Goal: Information Seeking & Learning: Understand process/instructions

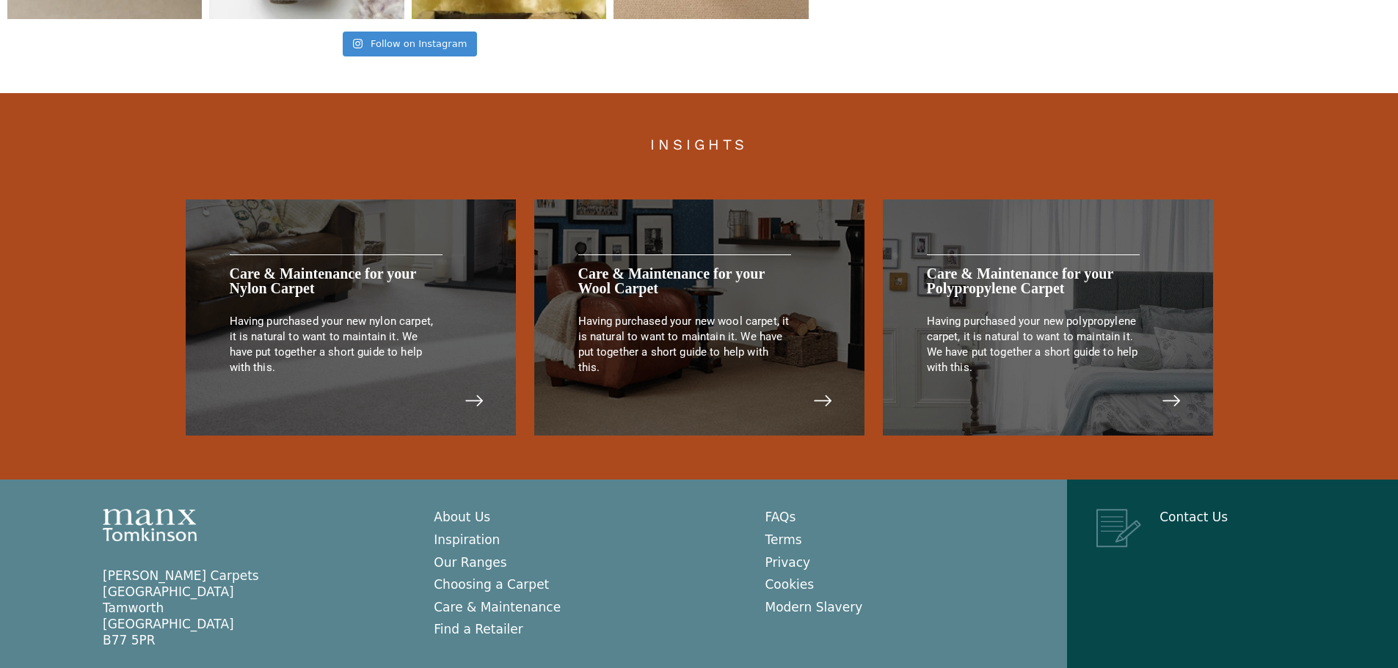
scroll to position [3039, 0]
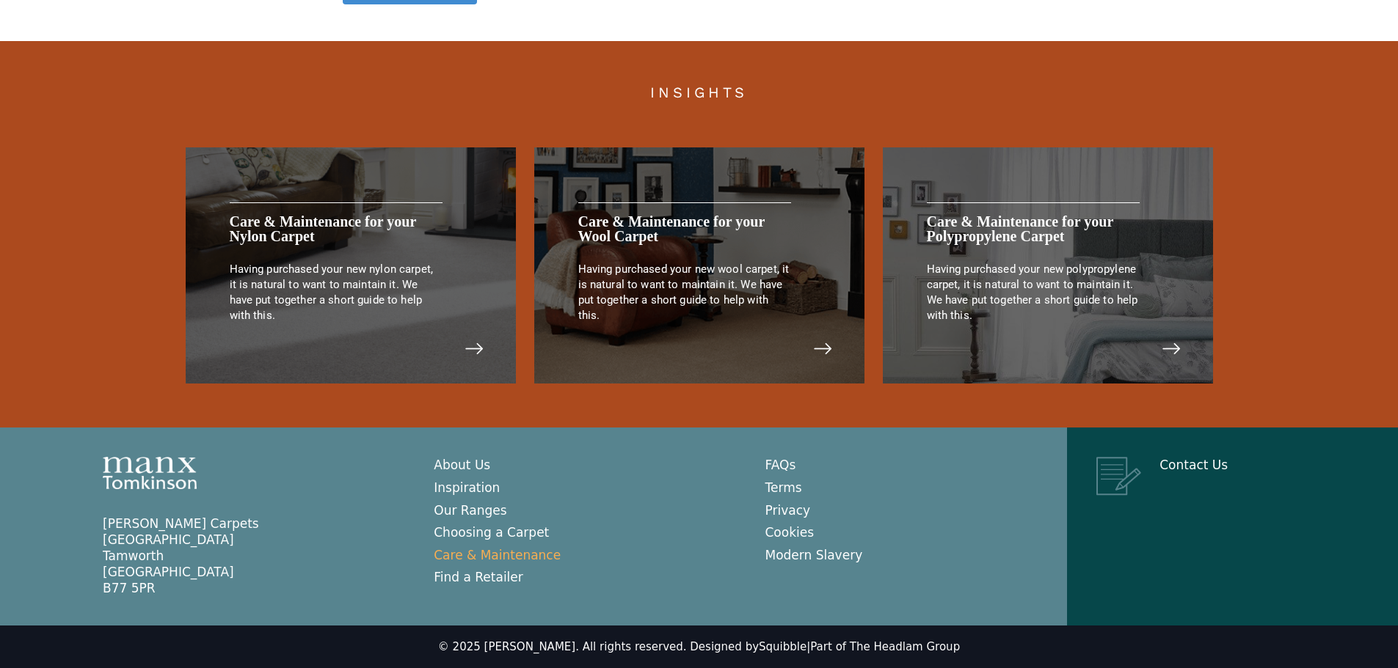
click at [453, 555] on link "Care & Maintenance" at bounding box center [497, 555] width 127 height 15
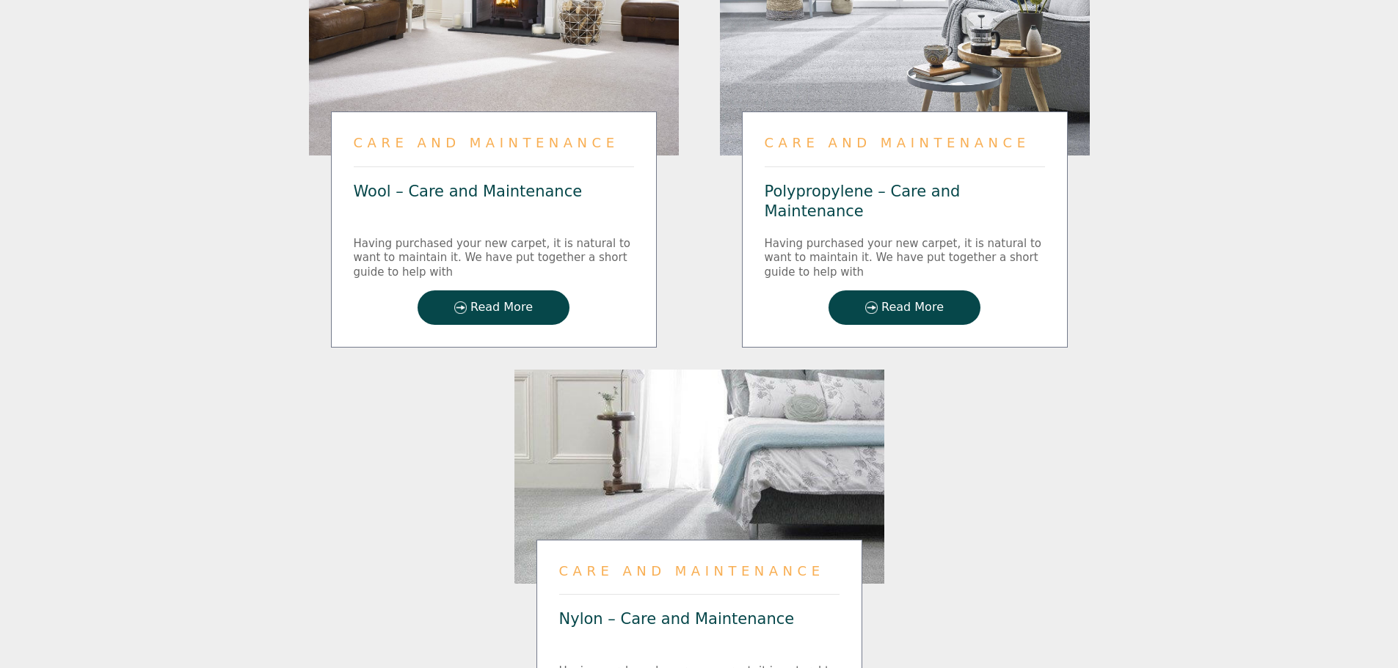
scroll to position [1908, 0]
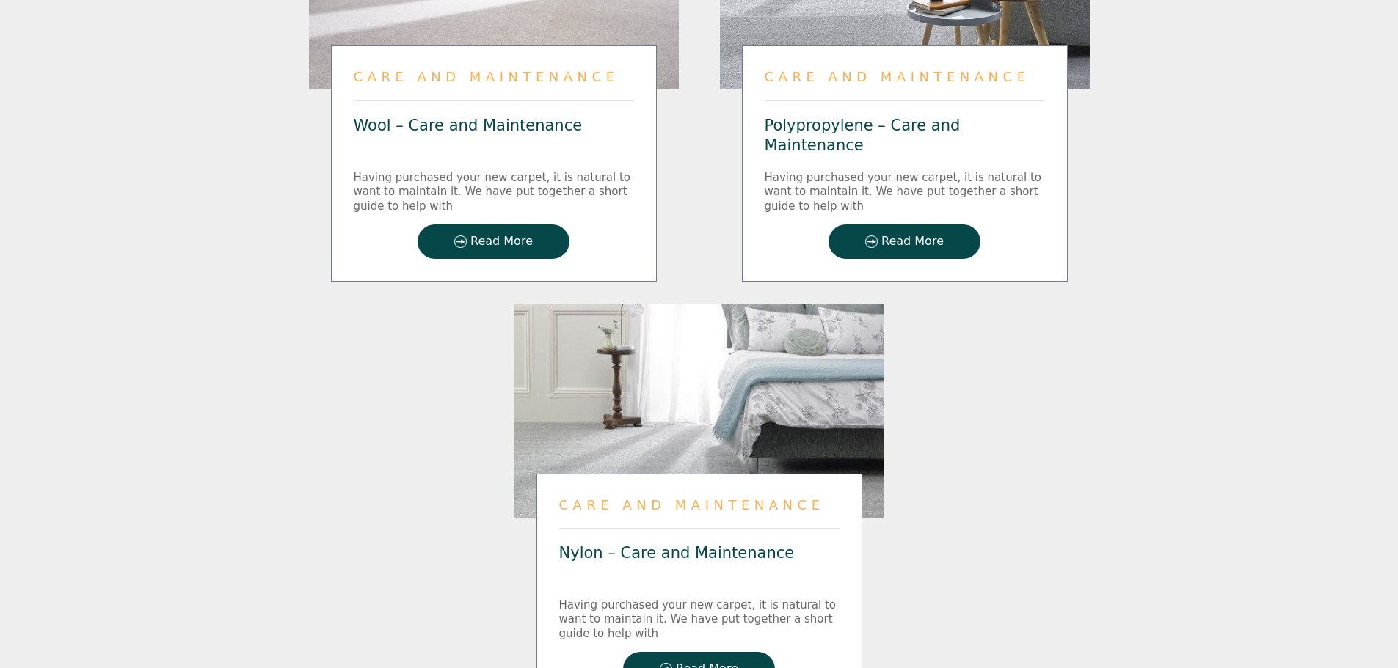
click at [503, 236] on span "Read More" at bounding box center [501, 242] width 62 height 12
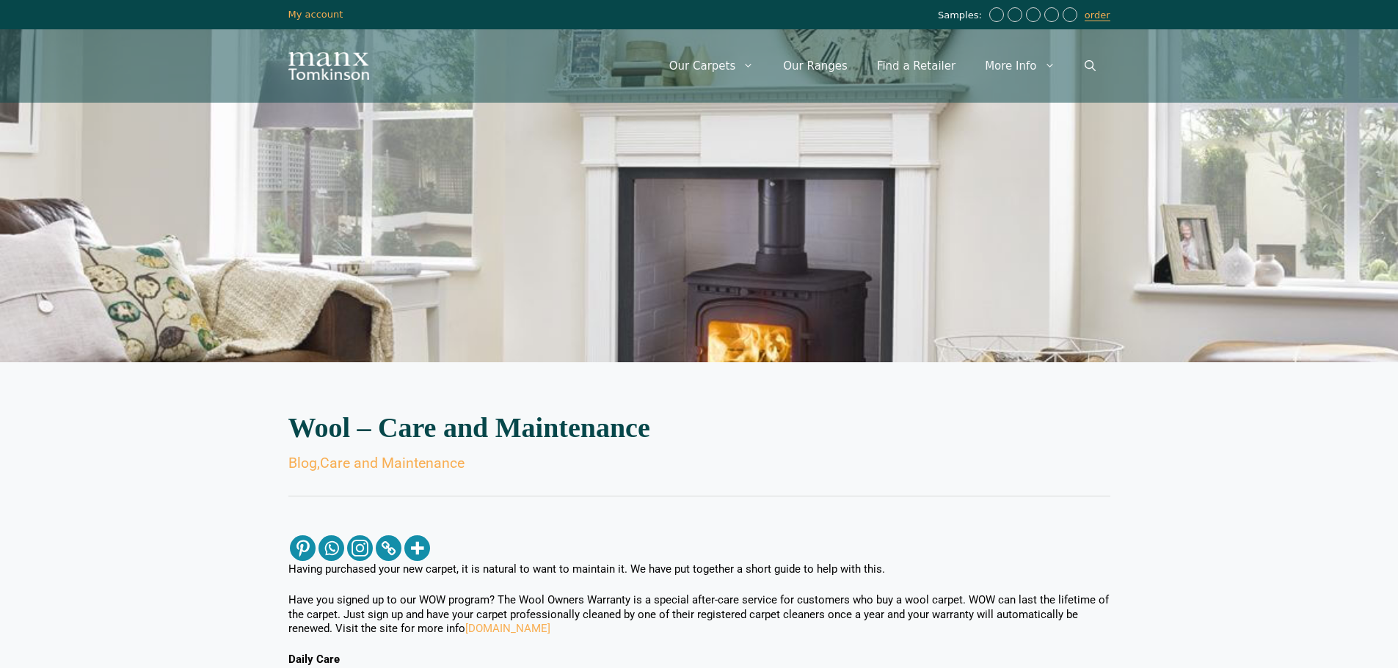
click at [1202, 450] on section "Wool – Care and Maintenance Blog , Care and Maintenance" at bounding box center [699, 460] width 1398 height 109
